Goal: Task Accomplishment & Management: Complete application form

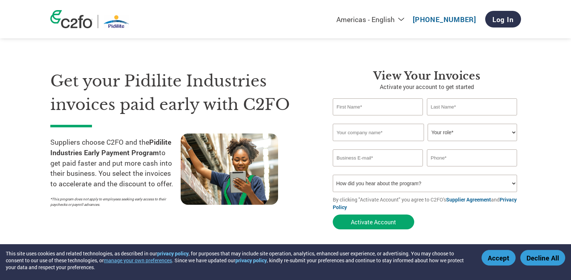
click at [366, 108] on input "text" at bounding box center [378, 107] width 91 height 17
click at [365, 110] on input "text" at bounding box center [378, 107] width 91 height 17
click at [349, 106] on input "text" at bounding box center [378, 107] width 91 height 17
click at [521, 83] on section "Get your Pidilite Industries invoices paid early with C2FO Suppliers choose C2F…" at bounding box center [285, 143] width 571 height 228
drag, startPoint x: 340, startPoint y: 107, endPoint x: 349, endPoint y: 106, distance: 9.5
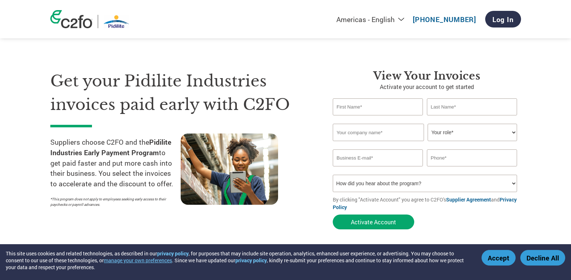
click at [340, 107] on input "text" at bounding box center [378, 107] width 91 height 17
type input "Mukesh"
type input "[PERSON_NAME]"
type input "Asian Solvochem Pvt. Ltd."
type input "[EMAIL_ADDRESS][DOMAIN_NAME]"
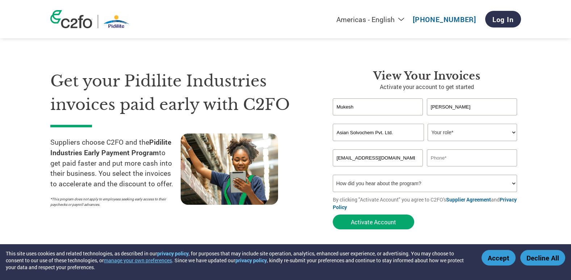
type input "09820072334"
click at [472, 134] on select "Your role* CFO Controller Credit Manager Finance Director Treasurer CEO Preside…" at bounding box center [473, 132] width 90 height 17
select select "OTHER"
click at [428, 124] on select "Your role* CFO Controller Credit Manager Finance Director Treasurer CEO Preside…" at bounding box center [473, 132] width 90 height 17
click at [509, 185] on select "How did you hear about the program? Received a letter Email Social Media Online…" at bounding box center [425, 183] width 185 height 17
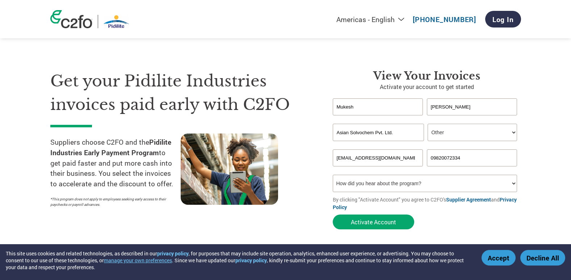
select select "Email"
click at [333, 175] on select "How did you hear about the program? Received a letter Email Social Media Online…" at bounding box center [425, 183] width 185 height 17
click at [409, 155] on input "[EMAIL_ADDRESS][DOMAIN_NAME]" at bounding box center [378, 158] width 91 height 17
drag, startPoint x: 409, startPoint y: 155, endPoint x: 267, endPoint y: 150, distance: 142.2
click at [267, 150] on div "Get your Pidilite Industries invoices paid early with C2FO Suppliers choose C2F…" at bounding box center [285, 137] width 471 height 193
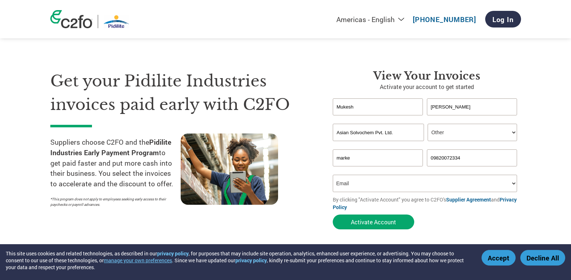
type input "[EMAIL_ADDRESS][DOMAIN_NAME]"
click at [357, 221] on button "Activate Account" at bounding box center [374, 222] width 82 height 15
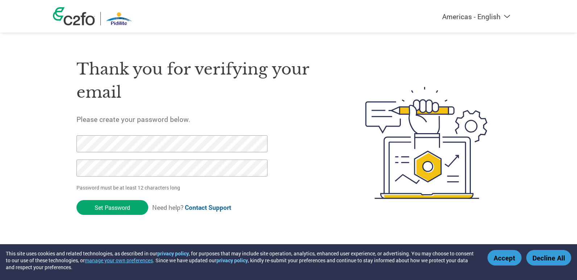
click at [69, 165] on div "Thank you for verifying your email Please create your password below. Password …" at bounding box center [288, 143] width 471 height 192
drag, startPoint x: 116, startPoint y: 206, endPoint x: 64, endPoint y: 144, distance: 80.5
click at [64, 144] on div "Thank you for verifying your email Please create your password below. Password …" at bounding box center [288, 143] width 471 height 192
click at [323, 185] on div "Thank you for verifying your email Please create your password below. Password …" at bounding box center [203, 143] width 254 height 192
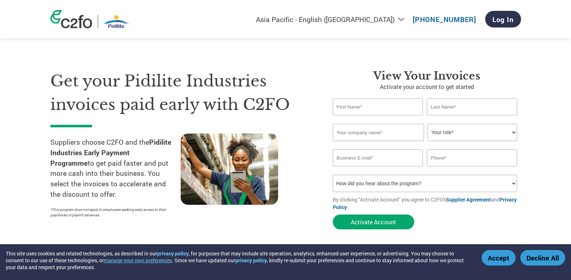
select select "en-IN"
